Goal: Task Accomplishment & Management: Manage account settings

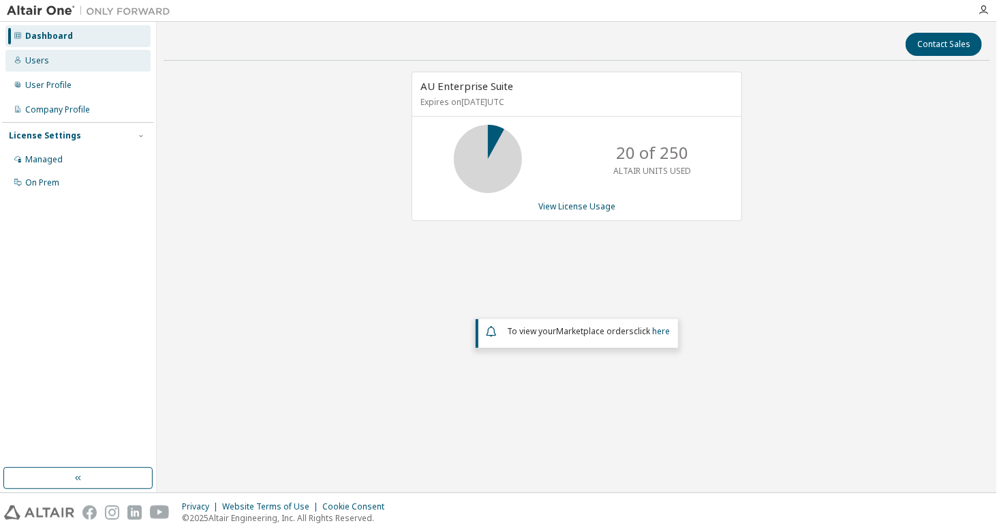
click at [33, 66] on div "Users" at bounding box center [77, 61] width 145 height 22
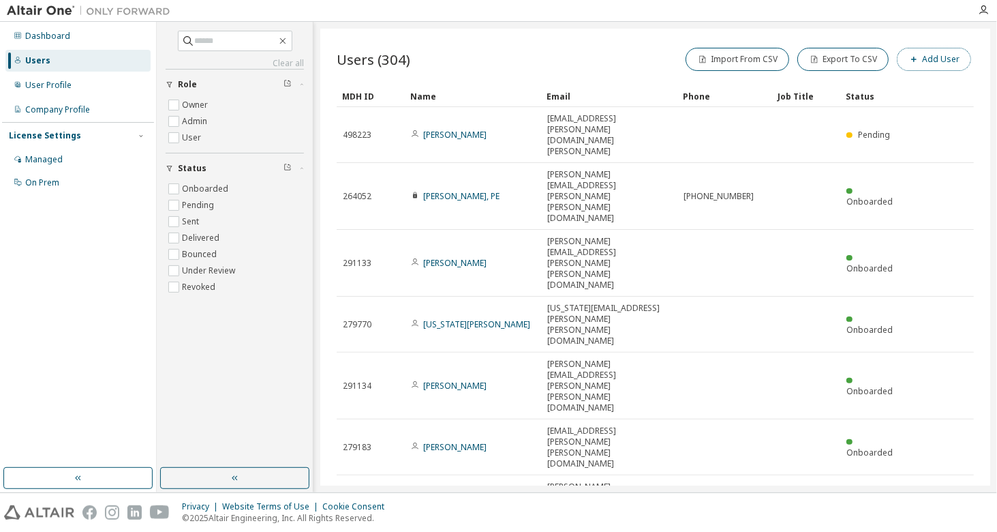
click at [952, 59] on button "Add User" at bounding box center [934, 59] width 74 height 23
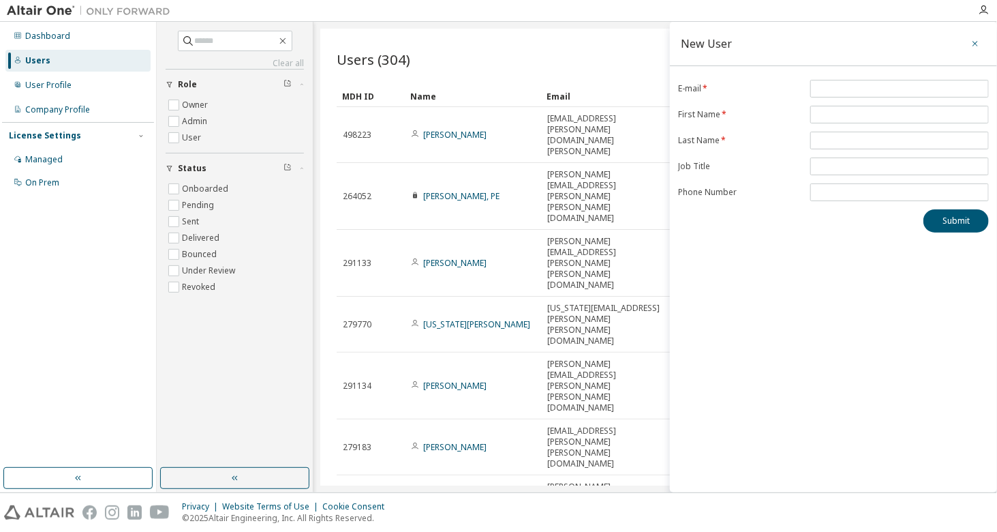
click at [978, 41] on icon "button" at bounding box center [976, 43] width 10 height 11
